Goal: Transaction & Acquisition: Purchase product/service

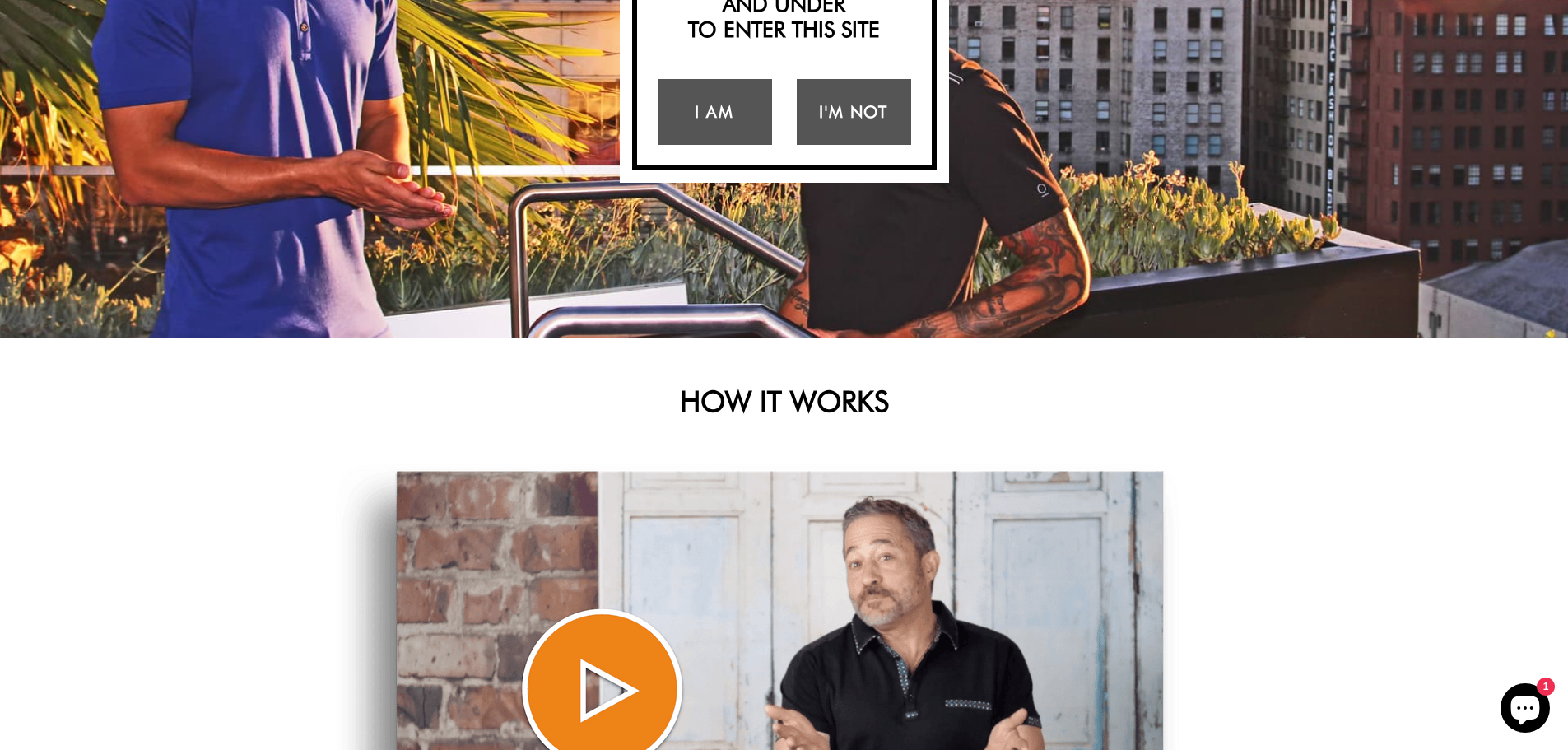
scroll to position [83, 0]
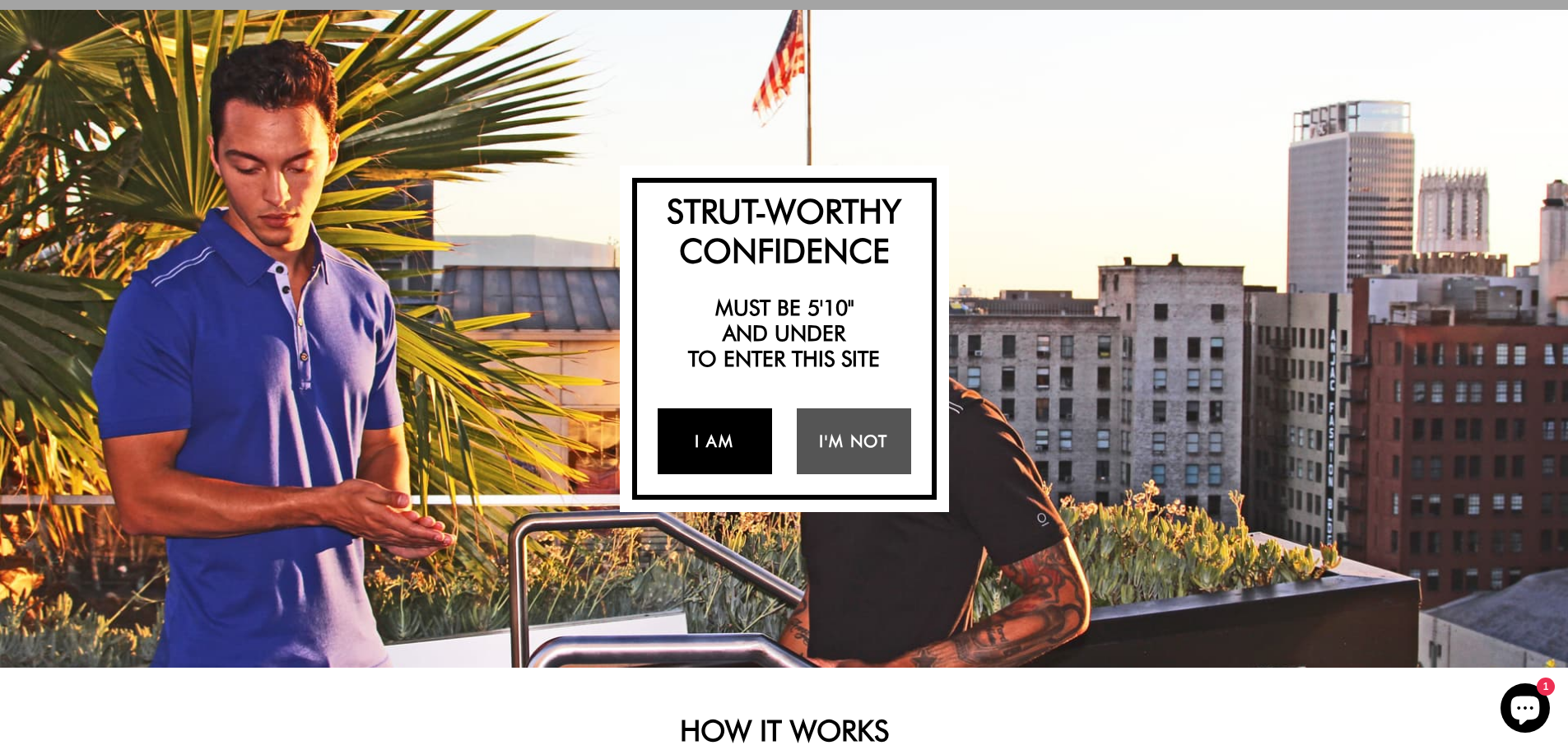
click at [718, 451] on link "I Am" at bounding box center [715, 441] width 114 height 66
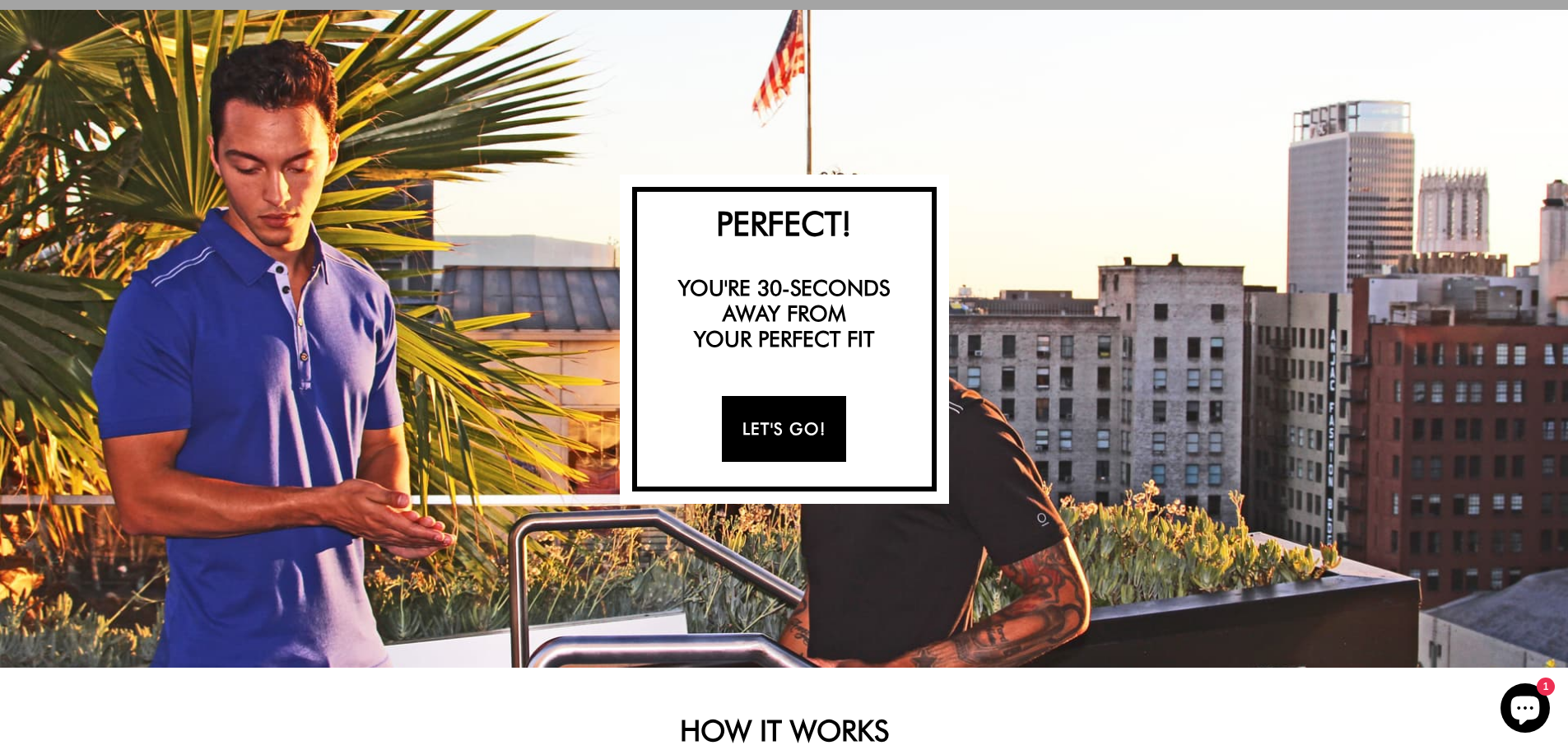
click at [800, 441] on link "Let's Go!" at bounding box center [784, 429] width 125 height 66
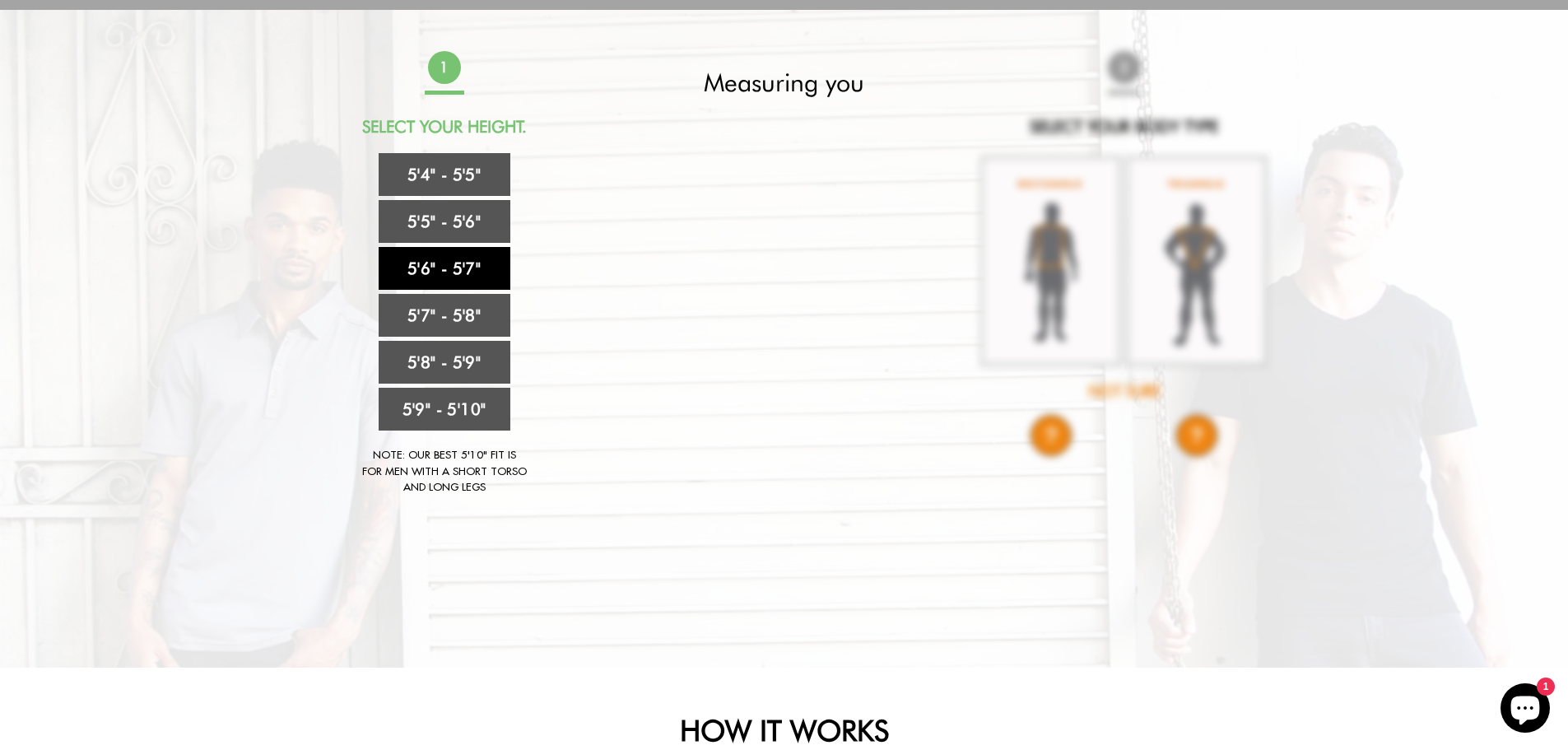
click at [445, 263] on link "5'6" - 5'7"" at bounding box center [444, 268] width 132 height 43
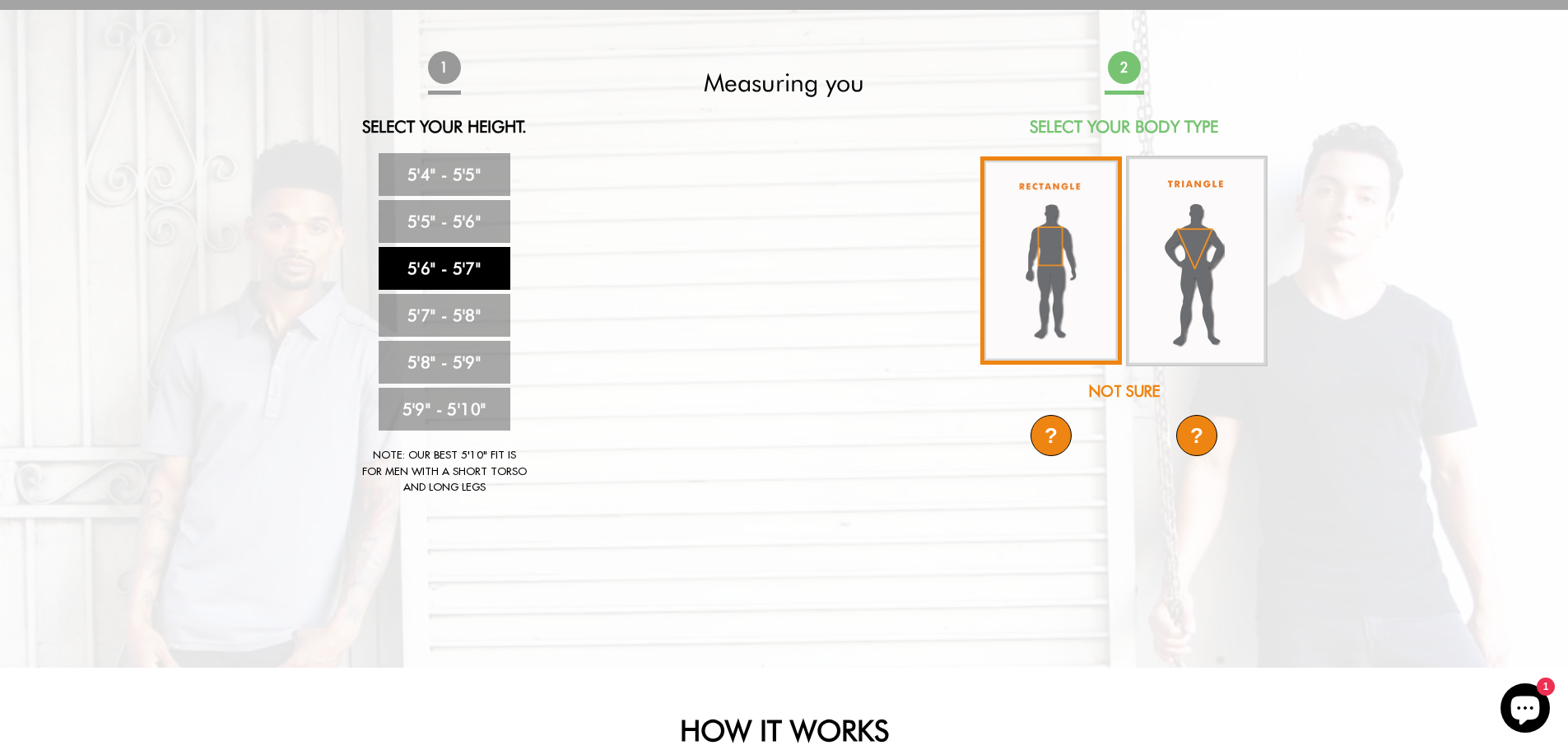
click at [1040, 258] on img at bounding box center [1050, 260] width 141 height 208
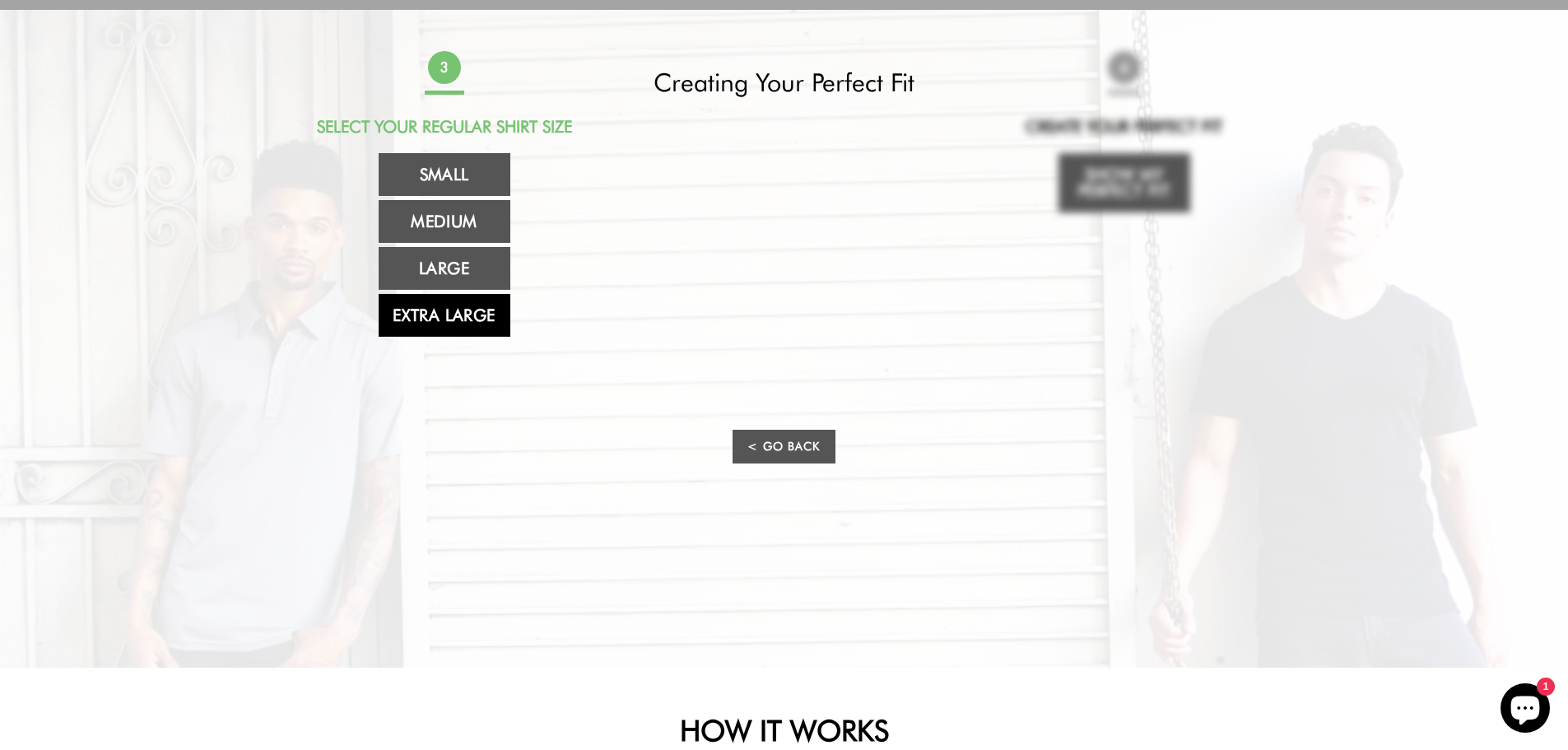
click at [434, 311] on link "Extra Large" at bounding box center [444, 315] width 132 height 43
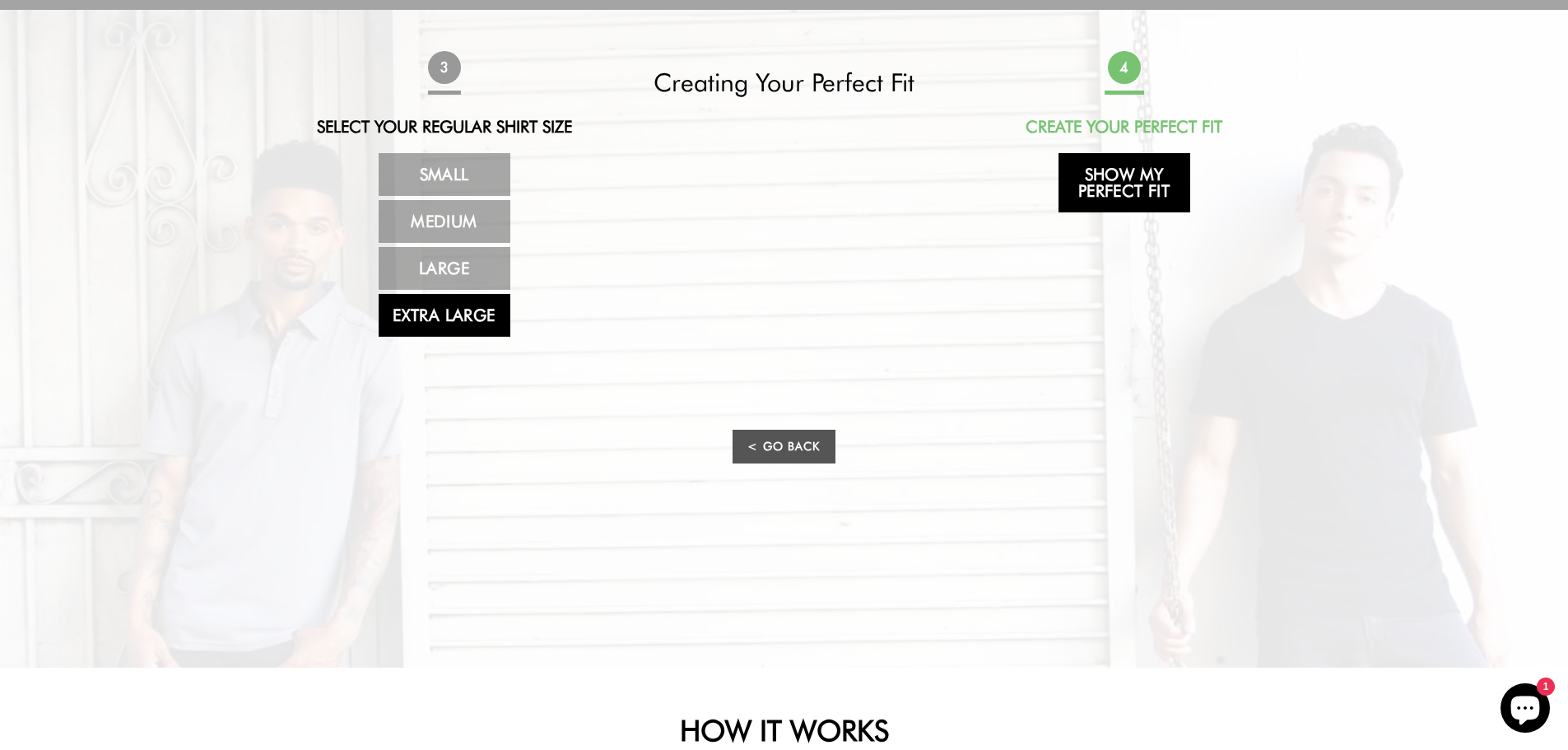
click at [1106, 182] on link "Show My Perfect Fit" at bounding box center [1124, 182] width 132 height 59
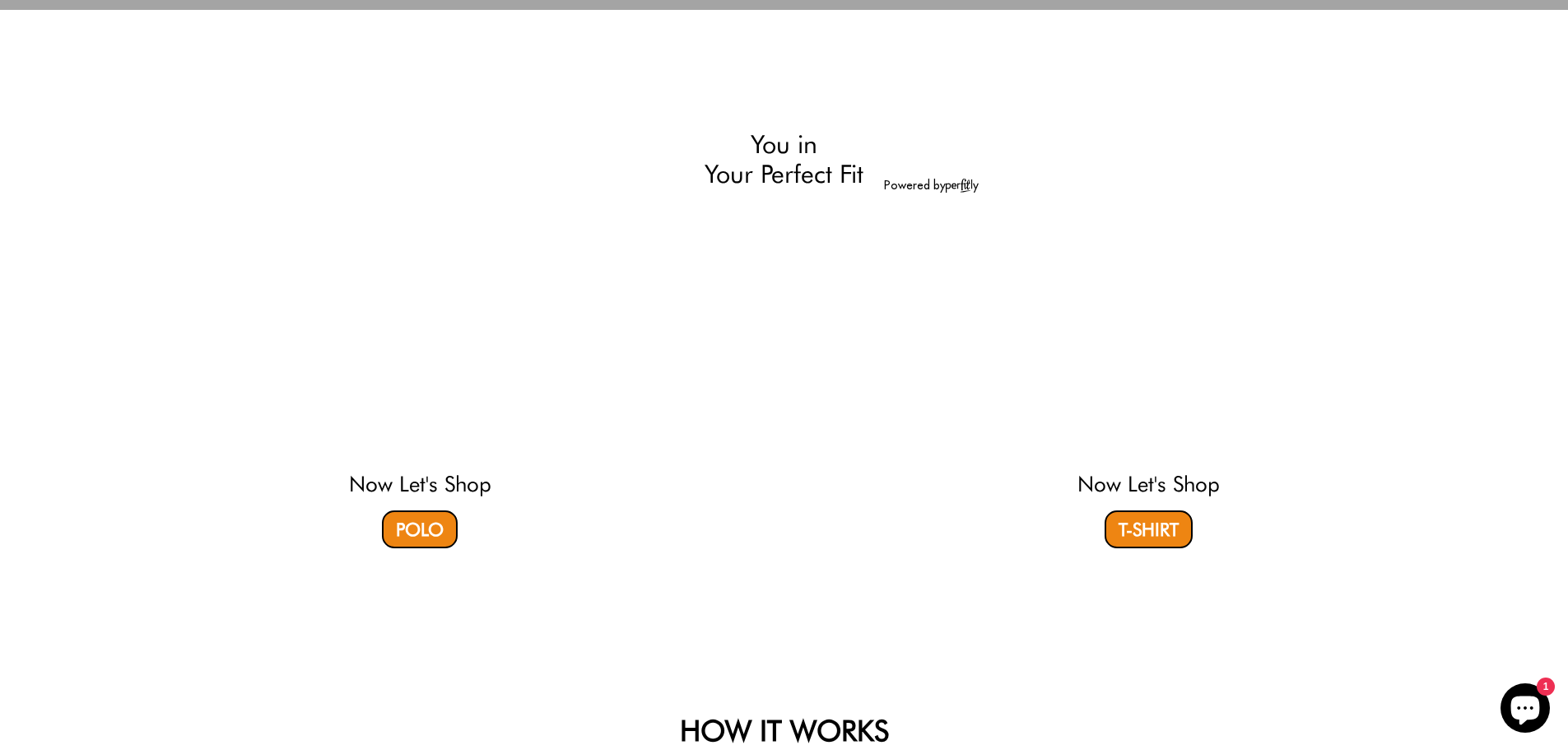
scroll to position [247, 0]
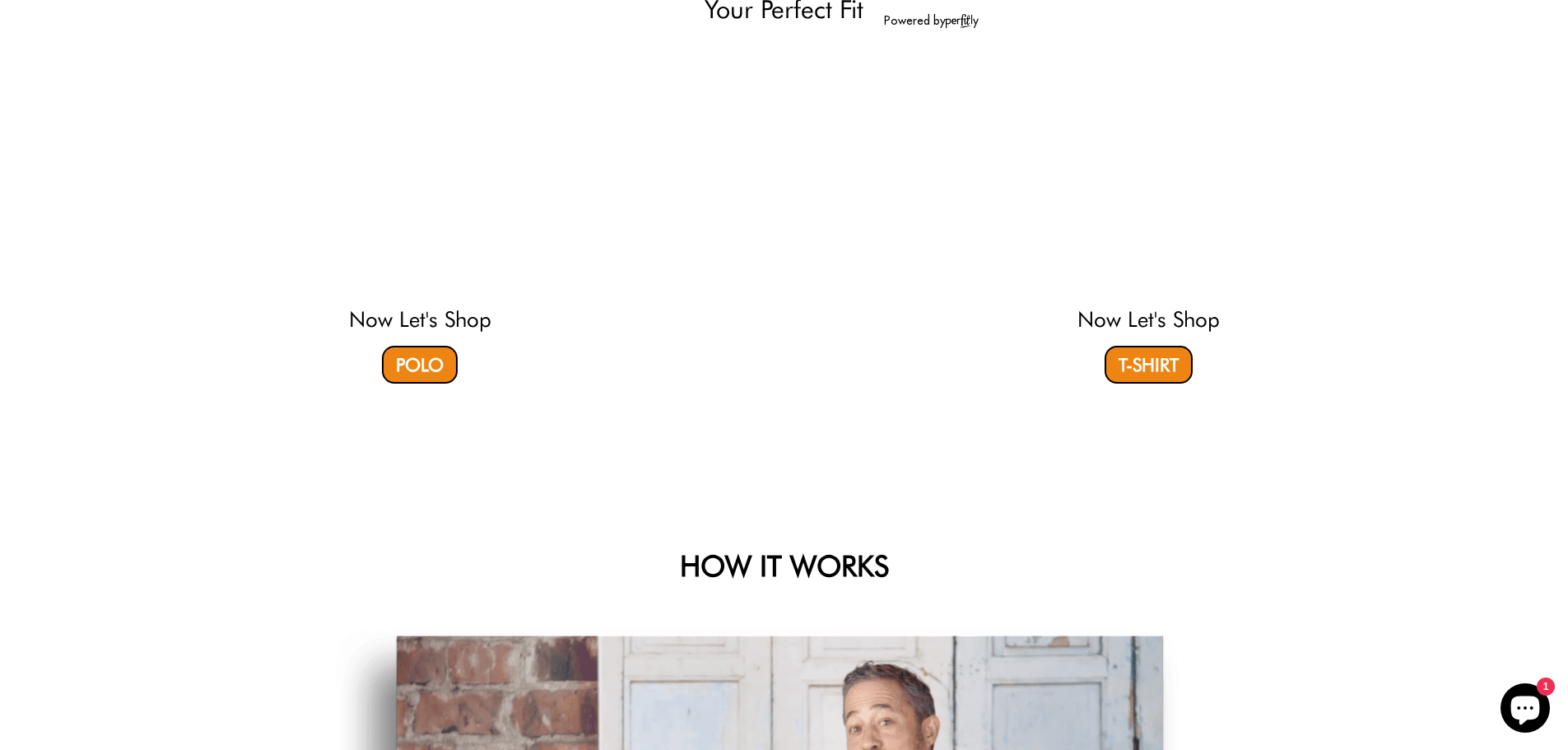
select select "56-57"
select select "XL"
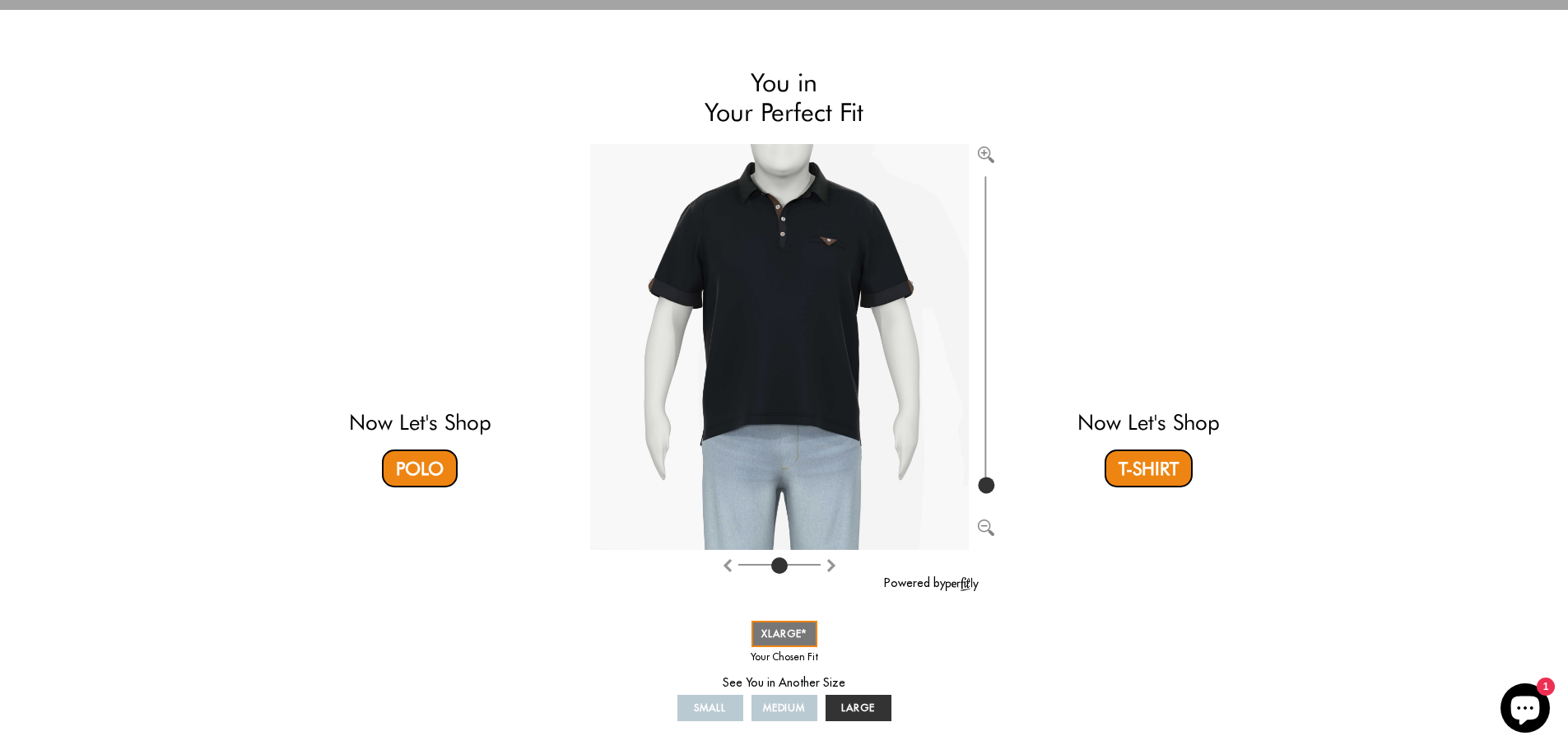
scroll to position [0, 0]
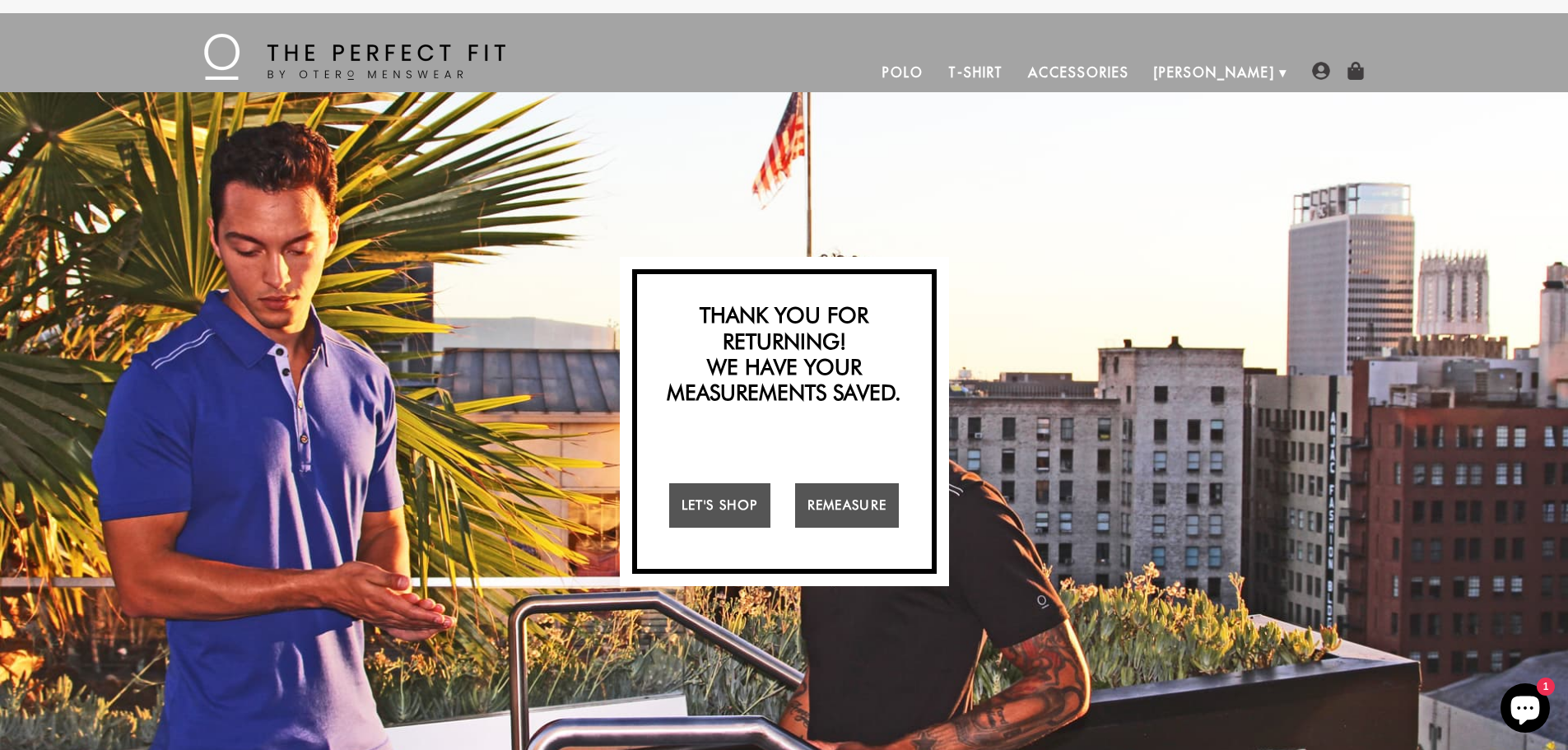
click at [1140, 74] on link "Accessories" at bounding box center [1078, 72] width 125 height 40
